Goal: Task Accomplishment & Management: Manage account settings

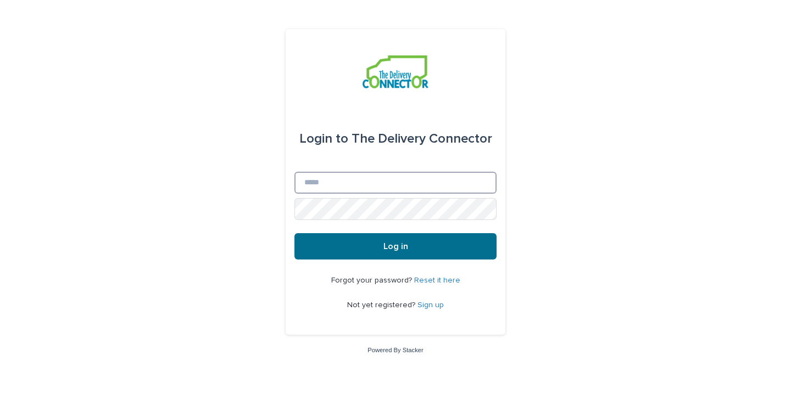
type input "**********"
click at [477, 241] on button "Log in" at bounding box center [395, 246] width 202 height 26
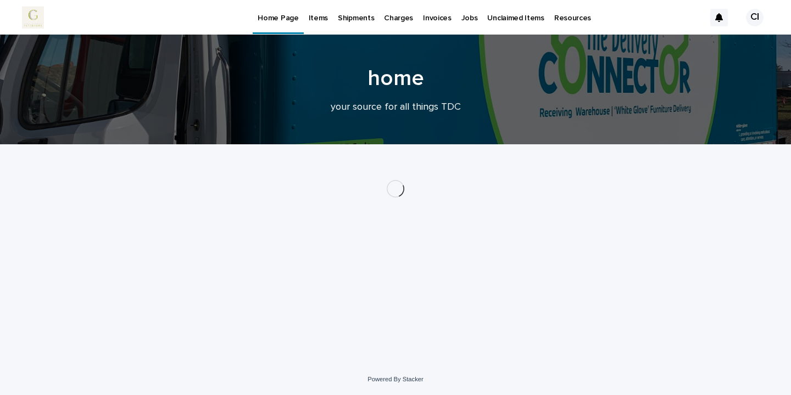
click at [461, 20] on p "Jobs" at bounding box center [469, 11] width 16 height 23
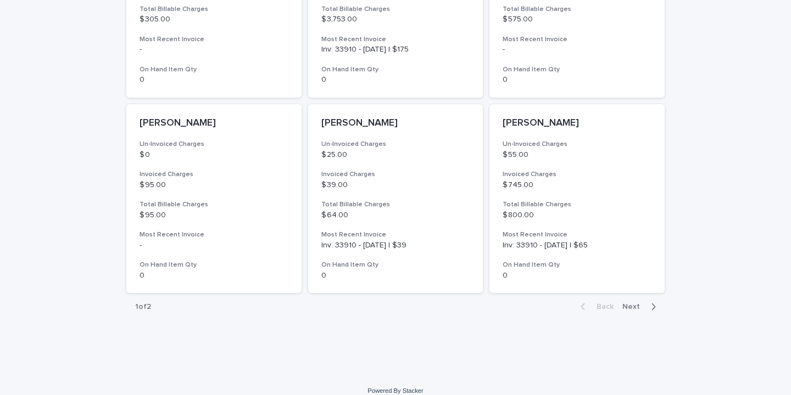
scroll to position [818, 0]
click at [400, 216] on p "$ 64.00" at bounding box center [395, 214] width 149 height 9
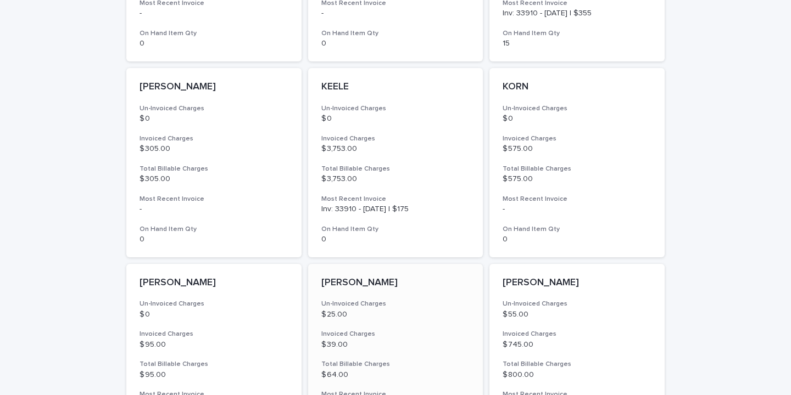
scroll to position [632, 0]
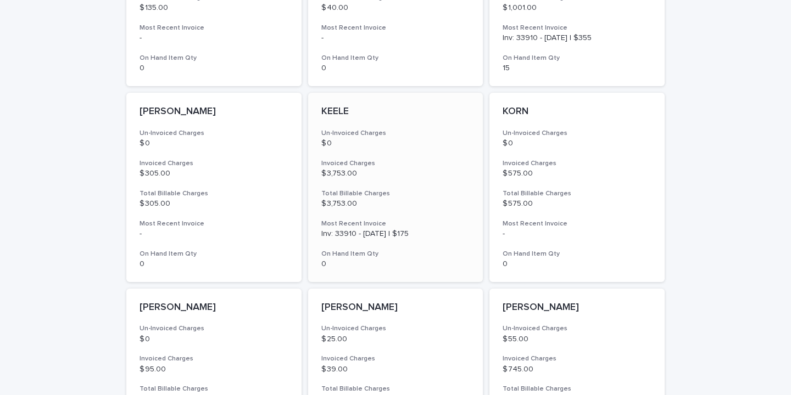
click at [436, 140] on p "$ 0" at bounding box center [395, 143] width 149 height 9
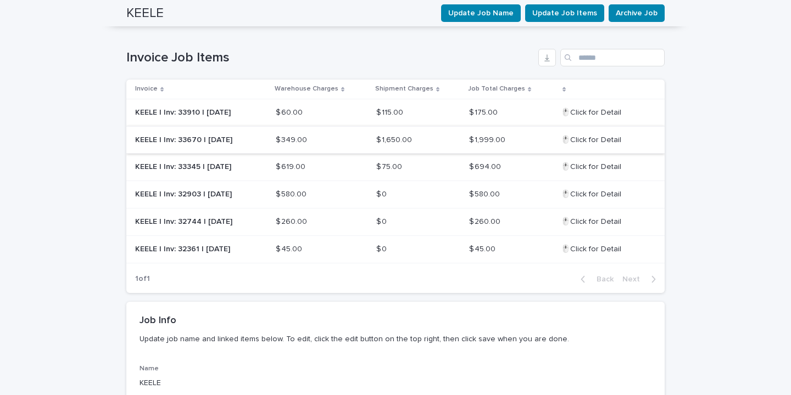
scroll to position [303, 0]
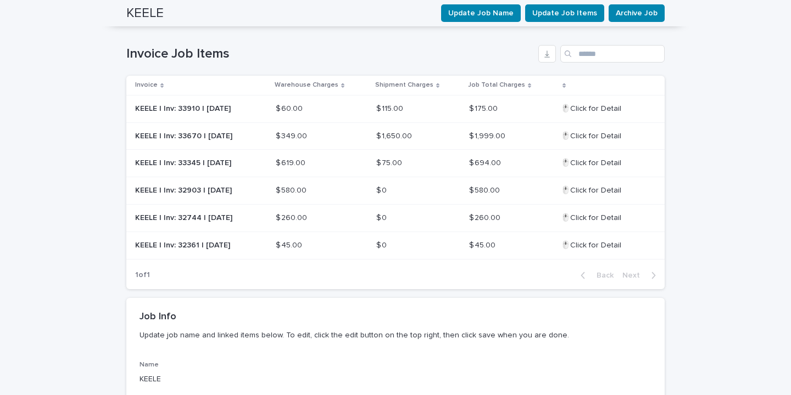
click at [424, 122] on td "$ 115.00 $ 115.00" at bounding box center [418, 108] width 93 height 27
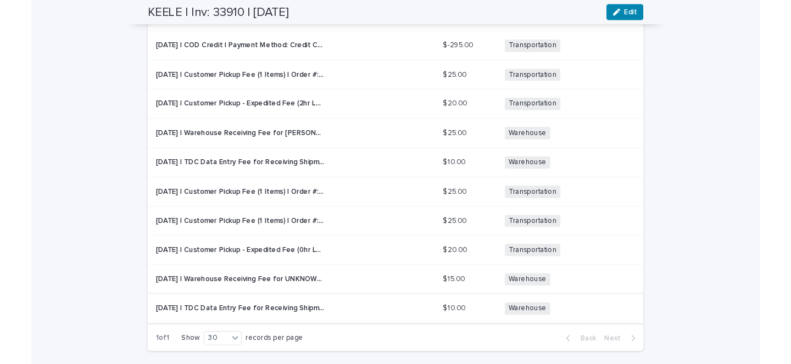
scroll to position [749, 0]
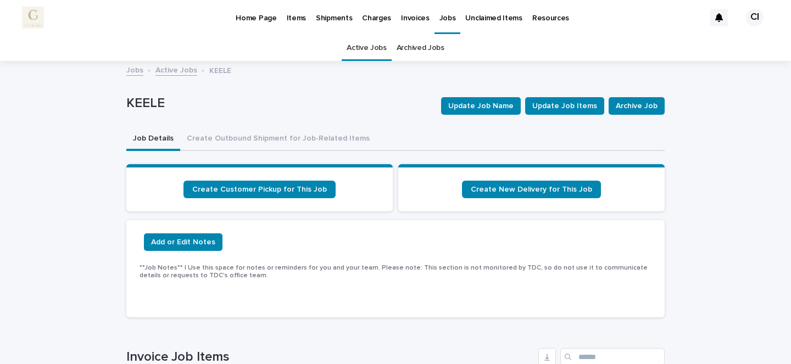
click at [410, 21] on p "Invoices" at bounding box center [415, 11] width 29 height 23
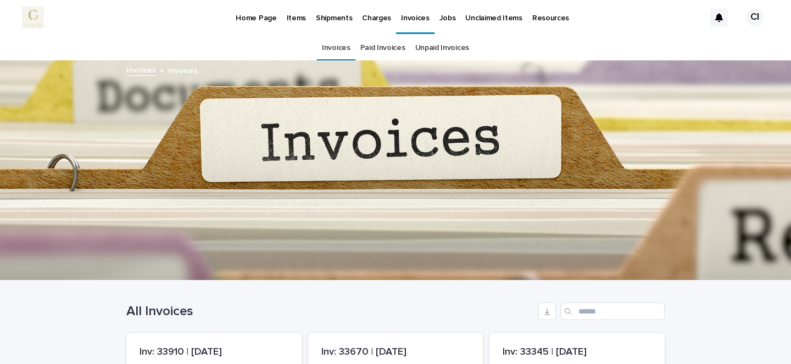
click at [440, 20] on p "Jobs" at bounding box center [447, 11] width 16 height 23
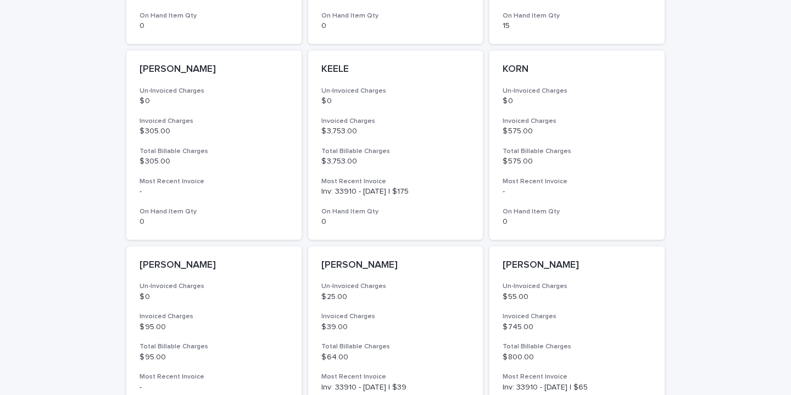
scroll to position [740, 0]
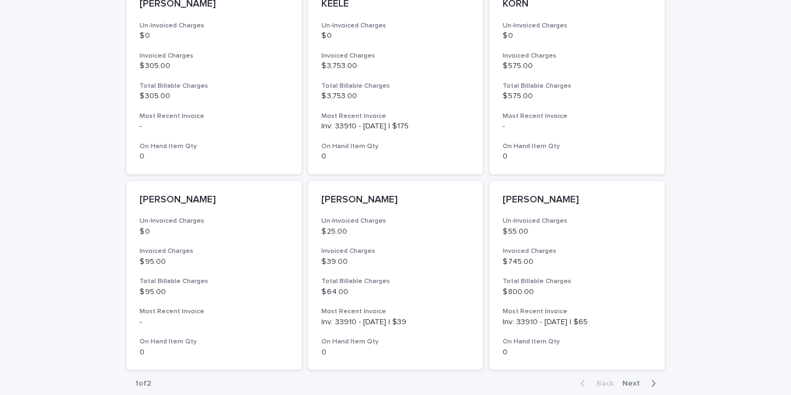
click at [646, 381] on div "button" at bounding box center [650, 384] width 9 height 10
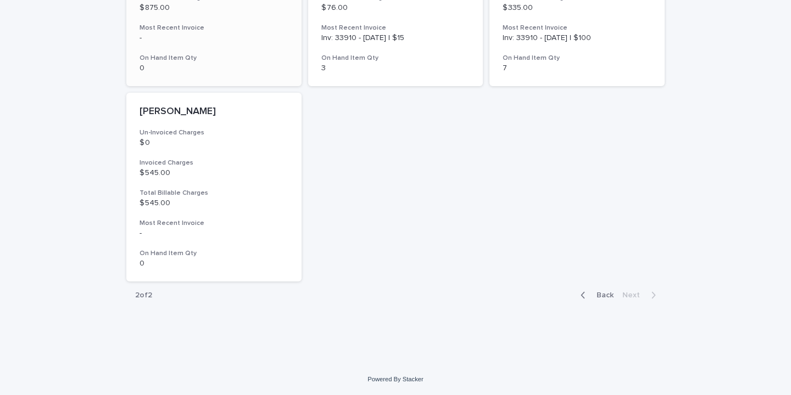
scroll to position [437, 0]
